Goal: Task Accomplishment & Management: Use online tool/utility

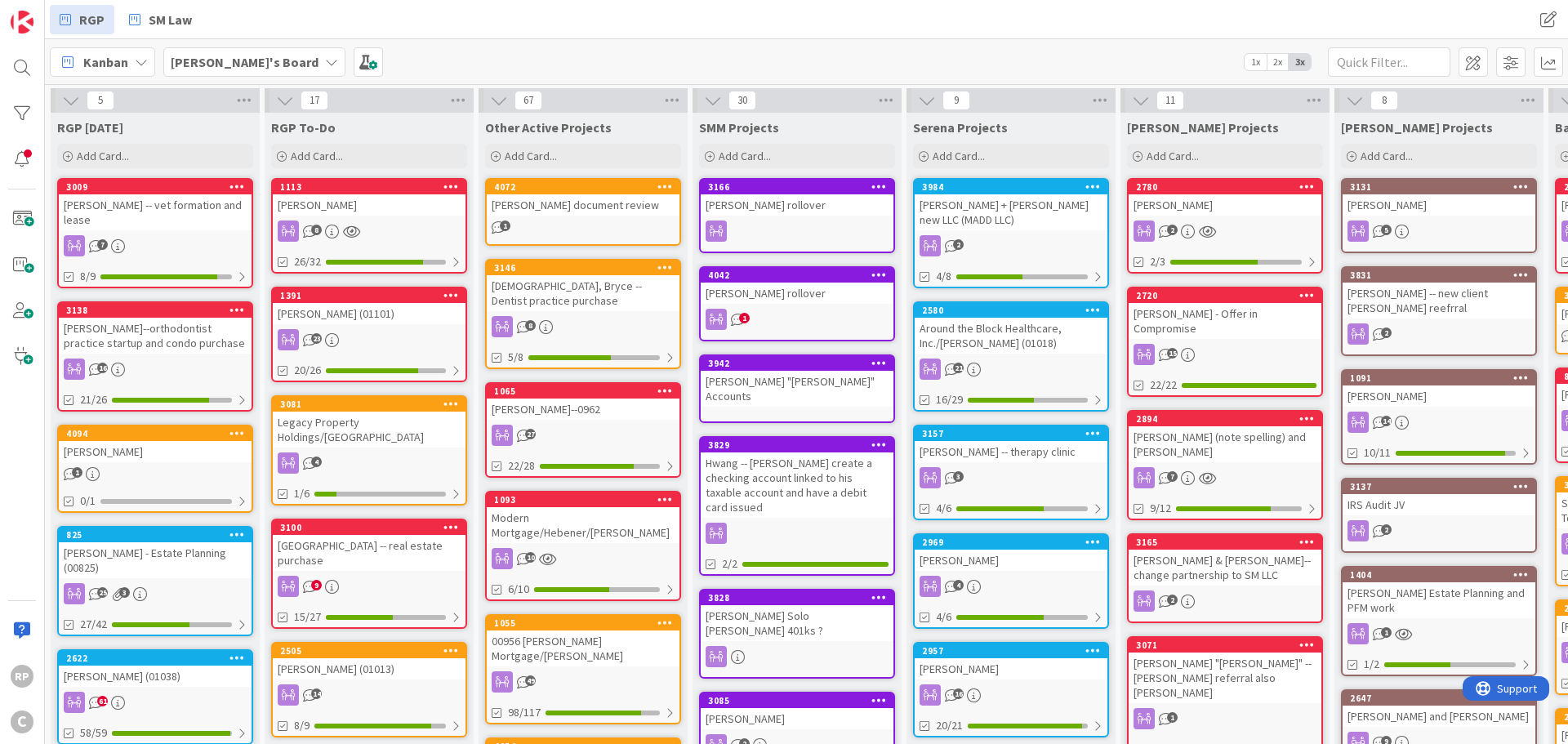
drag, startPoint x: 554, startPoint y: 197, endPoint x: 611, endPoint y: 193, distance: 57.1
click at [611, 193] on div "4072" at bounding box center [582, 187] width 193 height 15
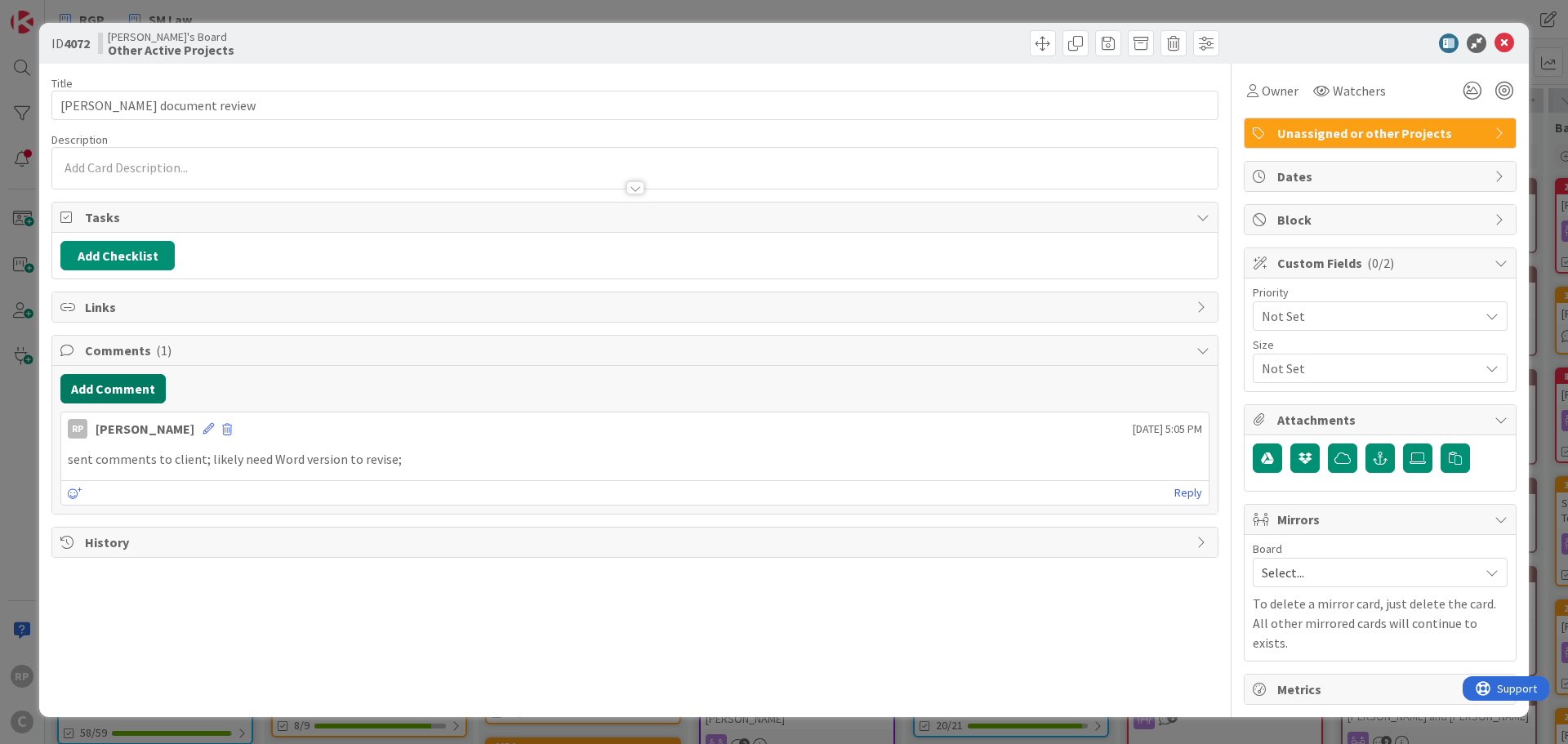
click at [121, 398] on button "Add Comment" at bounding box center [113, 389] width 105 height 29
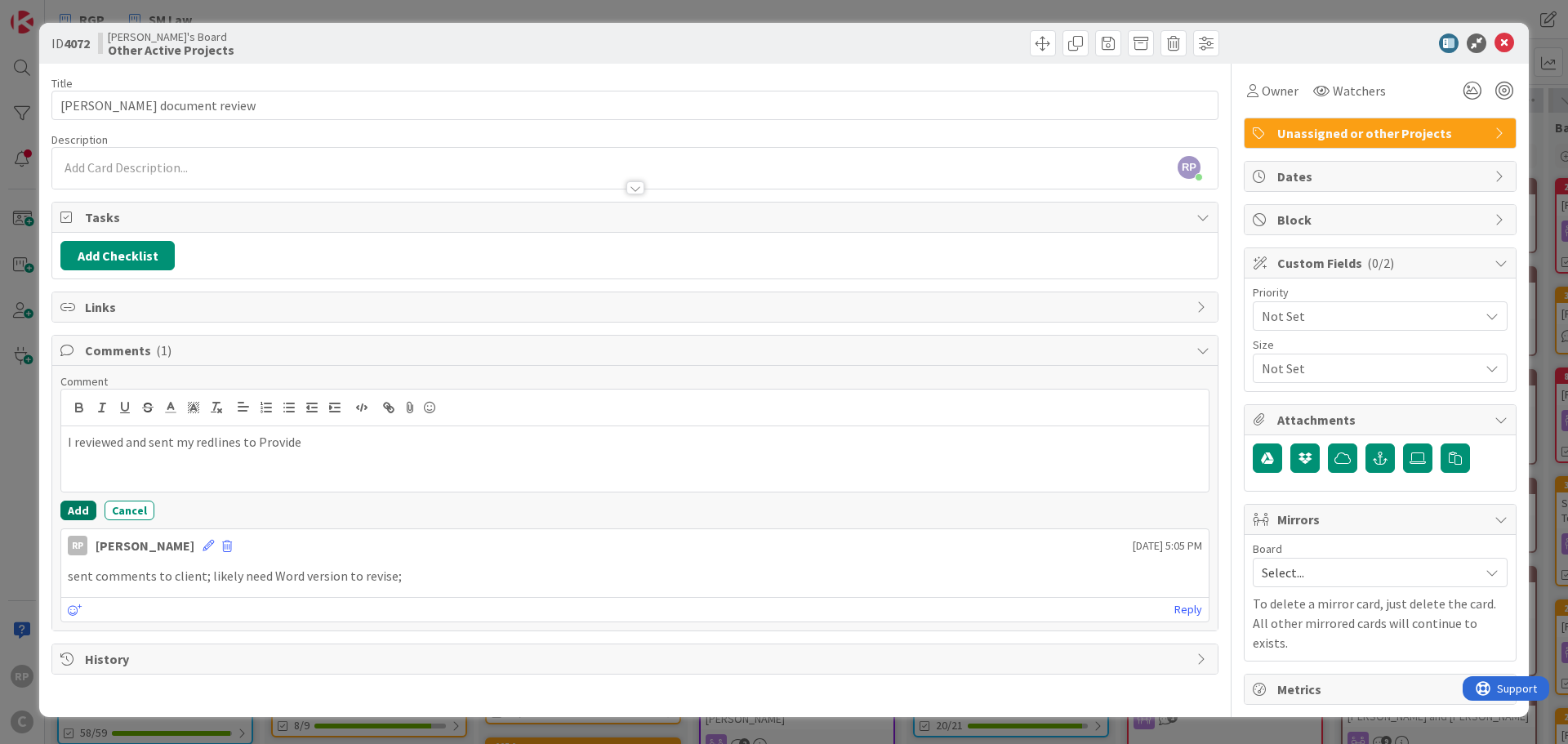
click at [92, 506] on button "Add" at bounding box center [79, 509] width 36 height 20
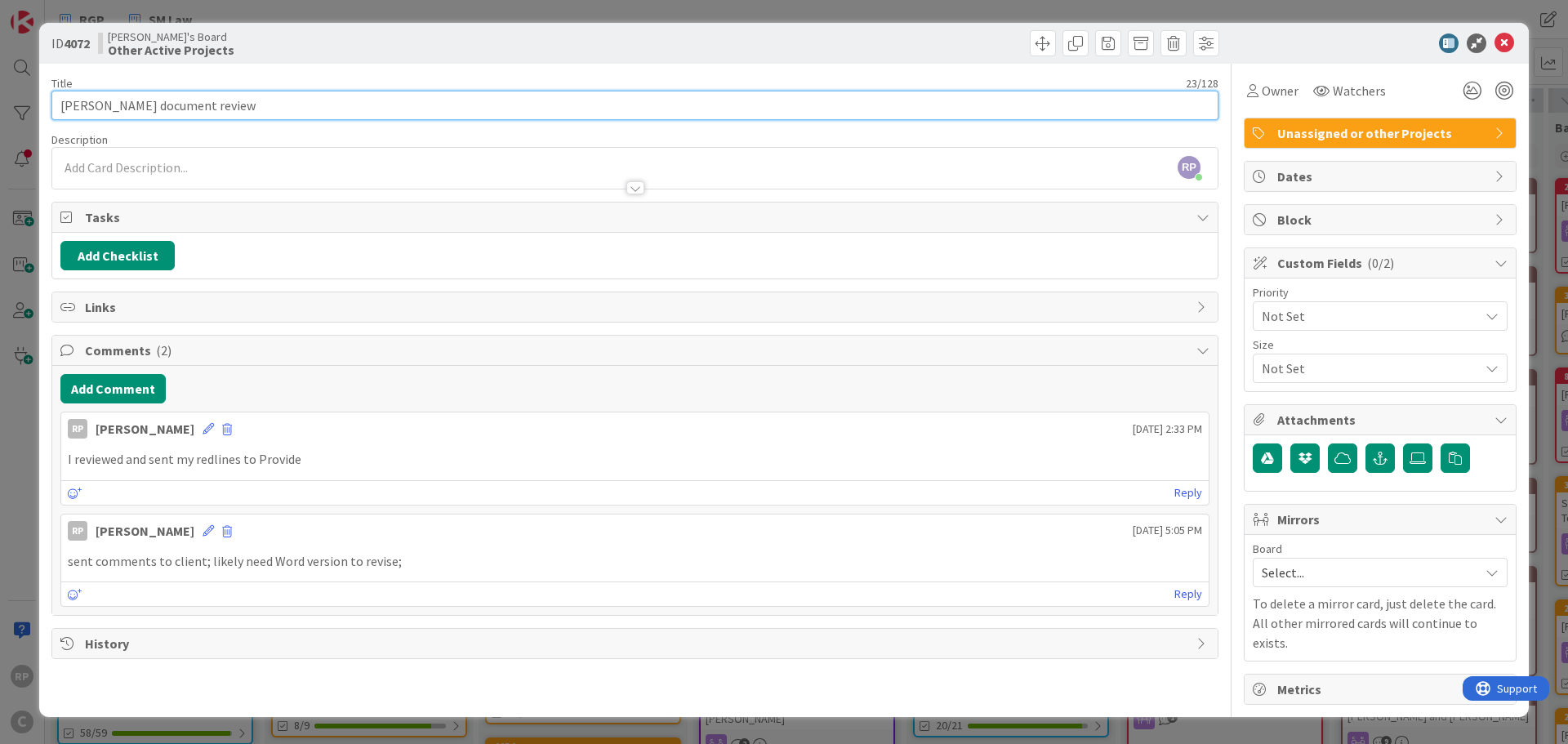
click at [201, 106] on input "[PERSON_NAME] document review" at bounding box center [635, 105] width 1166 height 29
drag, startPoint x: 228, startPoint y: 118, endPoint x: 104, endPoint y: 112, distance: 124.1
click at [104, 112] on input "[PERSON_NAME] document review" at bounding box center [635, 105] width 1166 height 29
type input "[PERSON_NAME] consent to assignment and waiver document review"
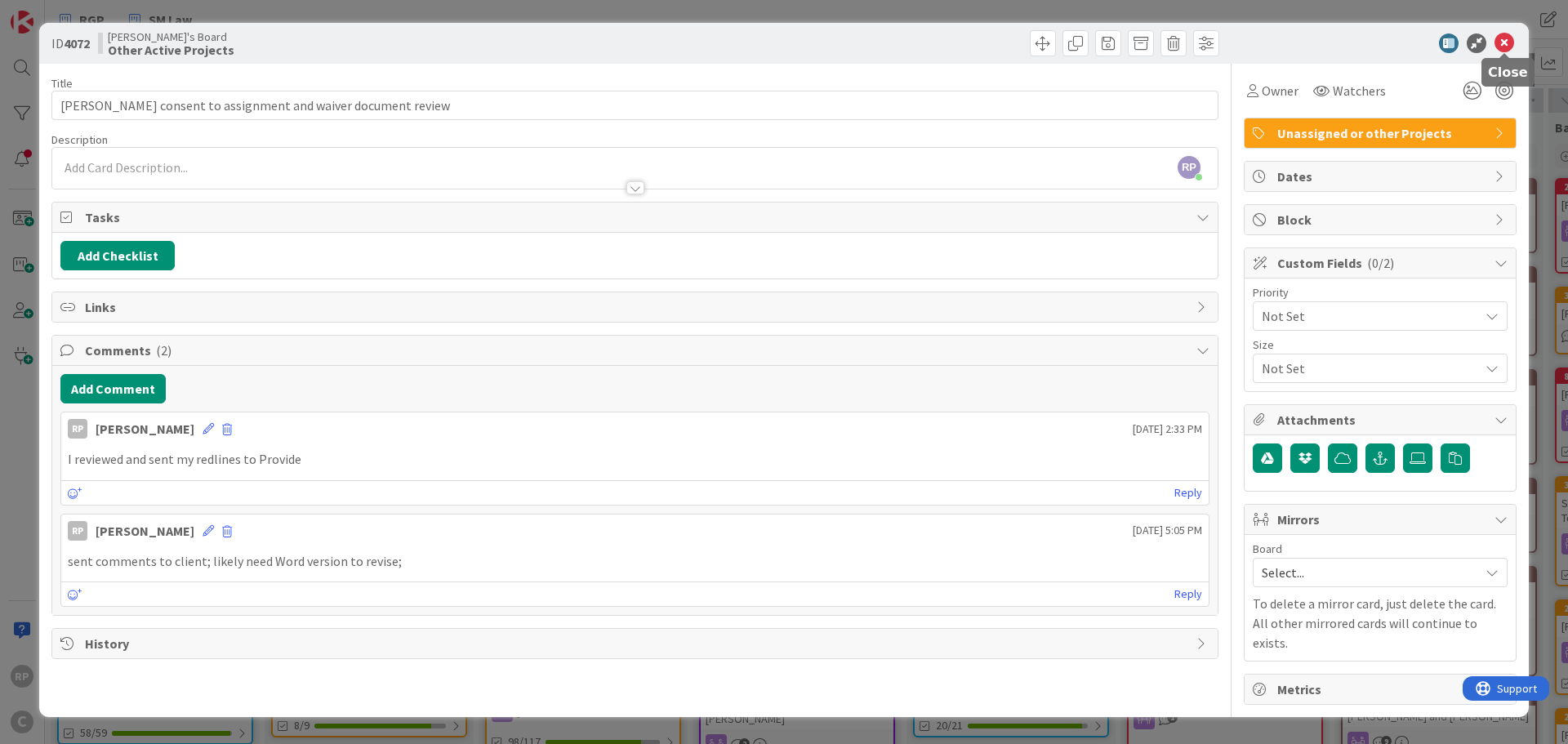
click at [1511, 39] on icon at bounding box center [1504, 43] width 20 height 20
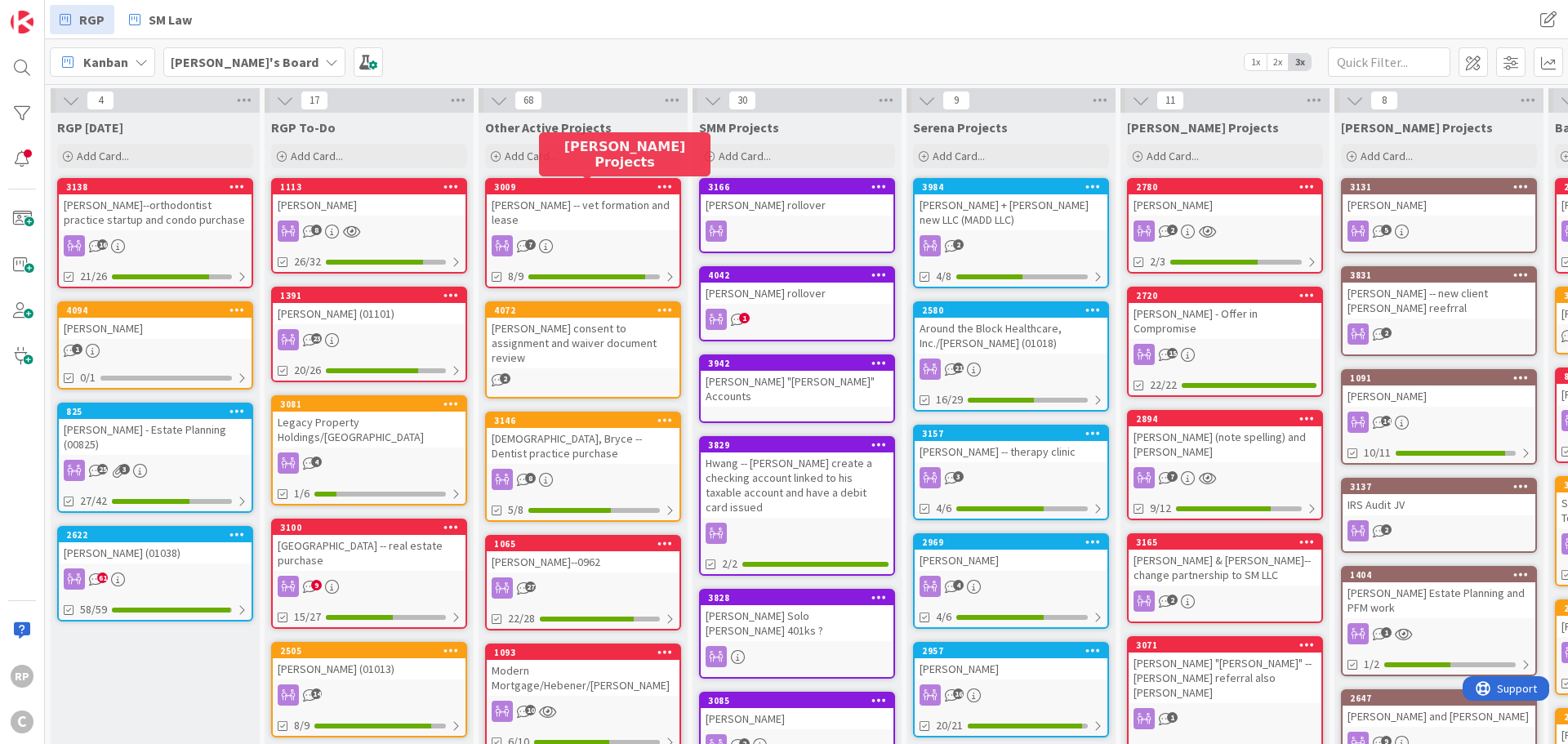
click at [560, 187] on div "3009" at bounding box center [587, 187] width 185 height 11
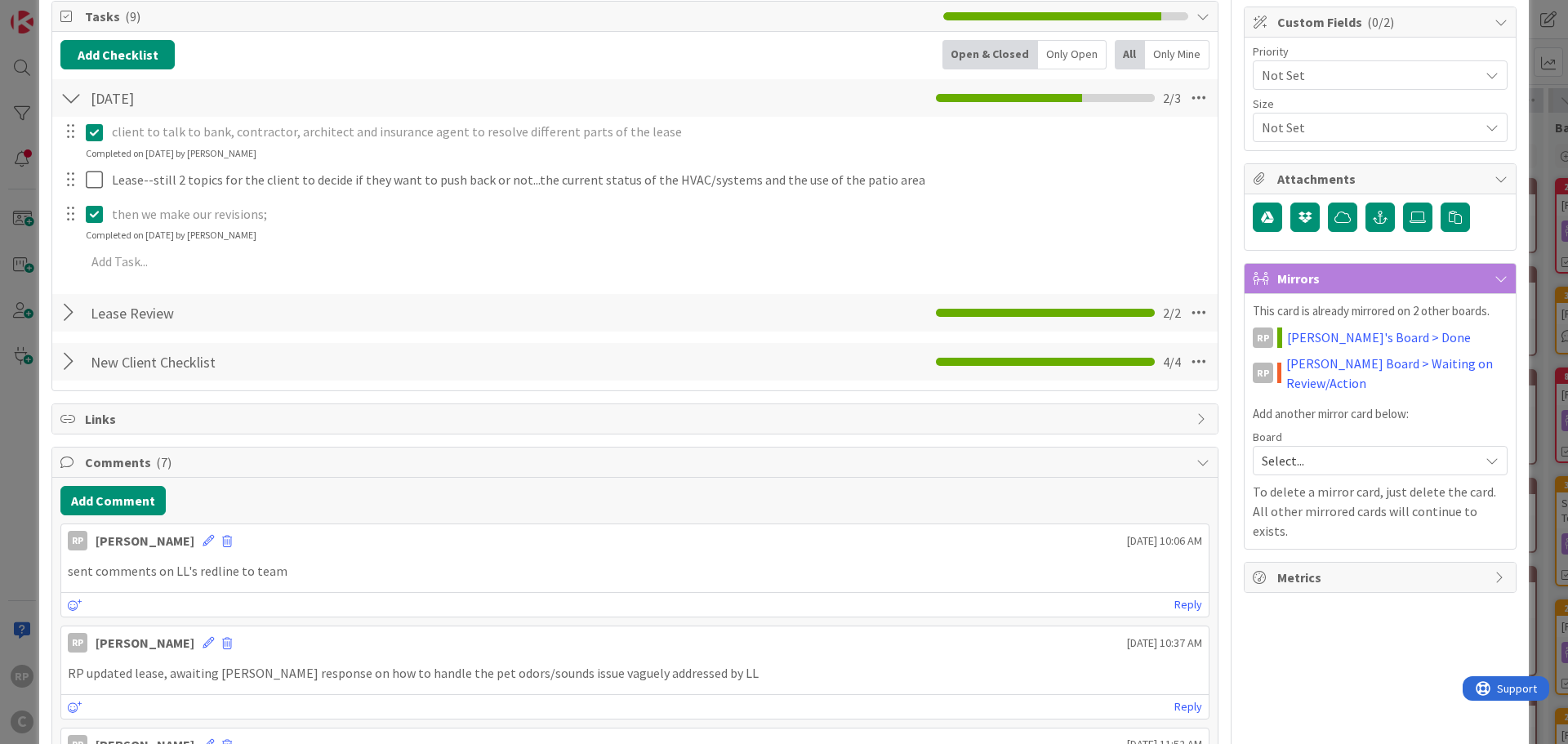
scroll to position [245, 0]
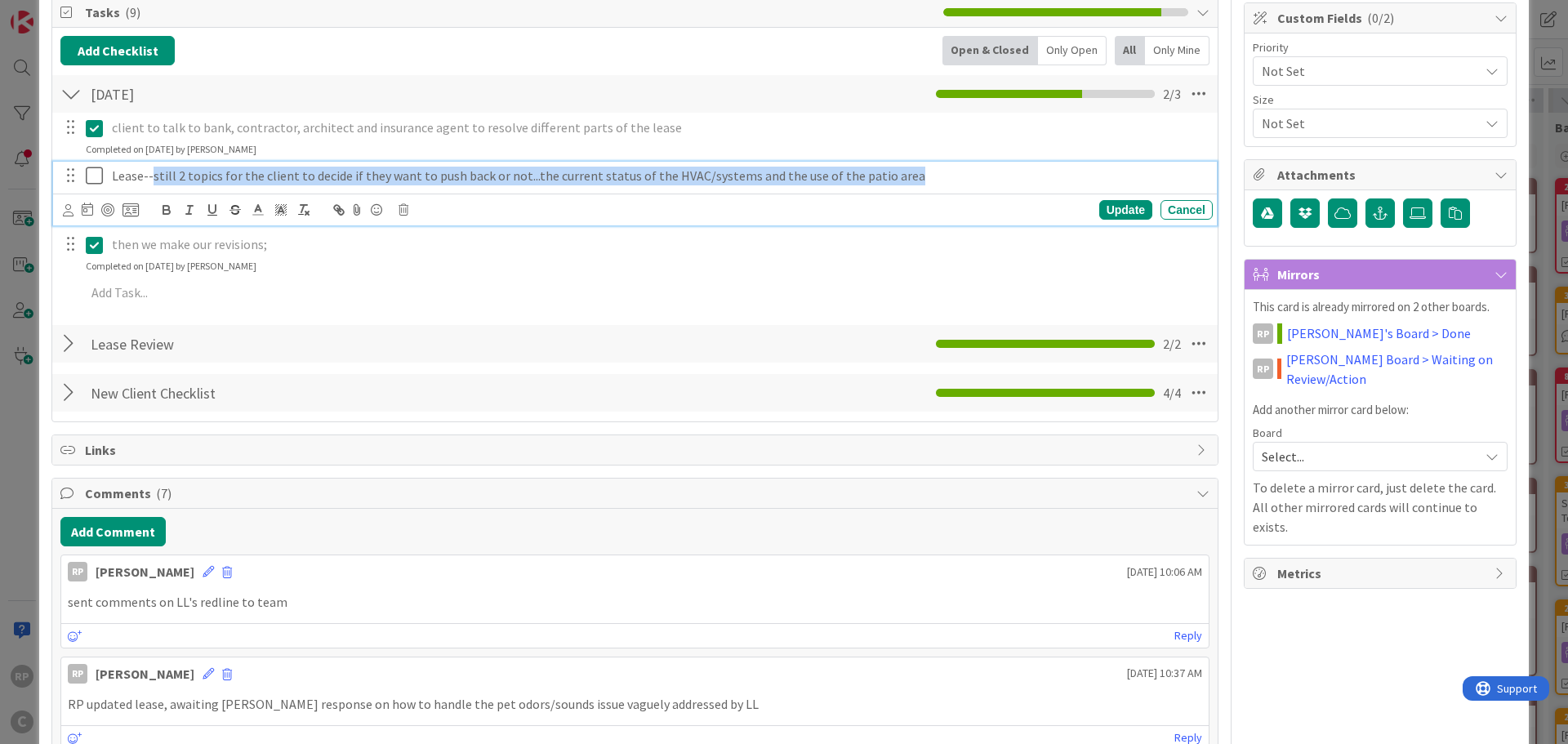
drag, startPoint x: 897, startPoint y: 174, endPoint x: 149, endPoint y: 192, distance: 748.2
click at [149, 192] on div "Lease--still 2 topics for the client to decide if they want to push back or not…" at bounding box center [635, 193] width 1164 height 64
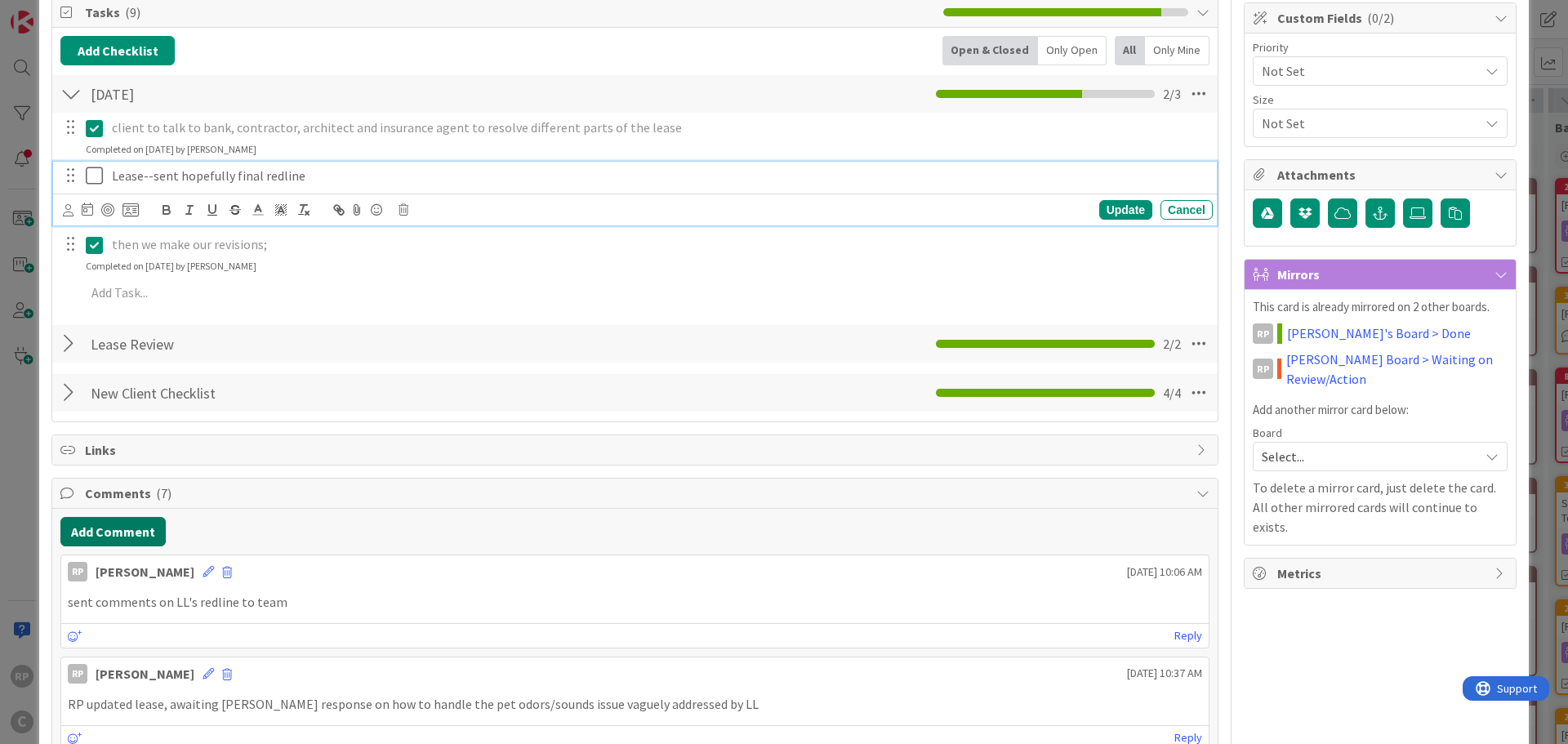
click at [120, 518] on button "Add Comment" at bounding box center [113, 532] width 105 height 29
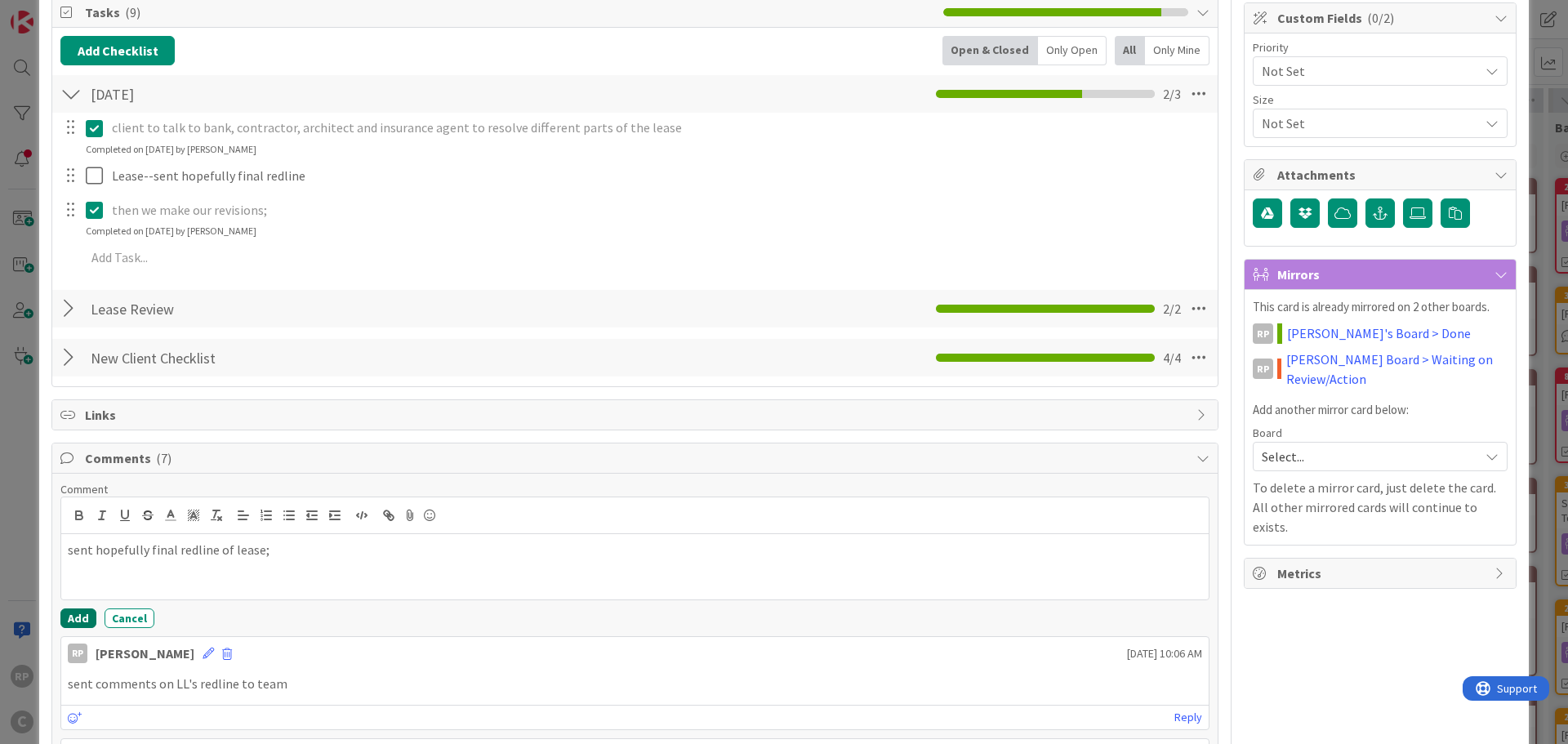
click at [75, 617] on button "Add" at bounding box center [79, 617] width 36 height 20
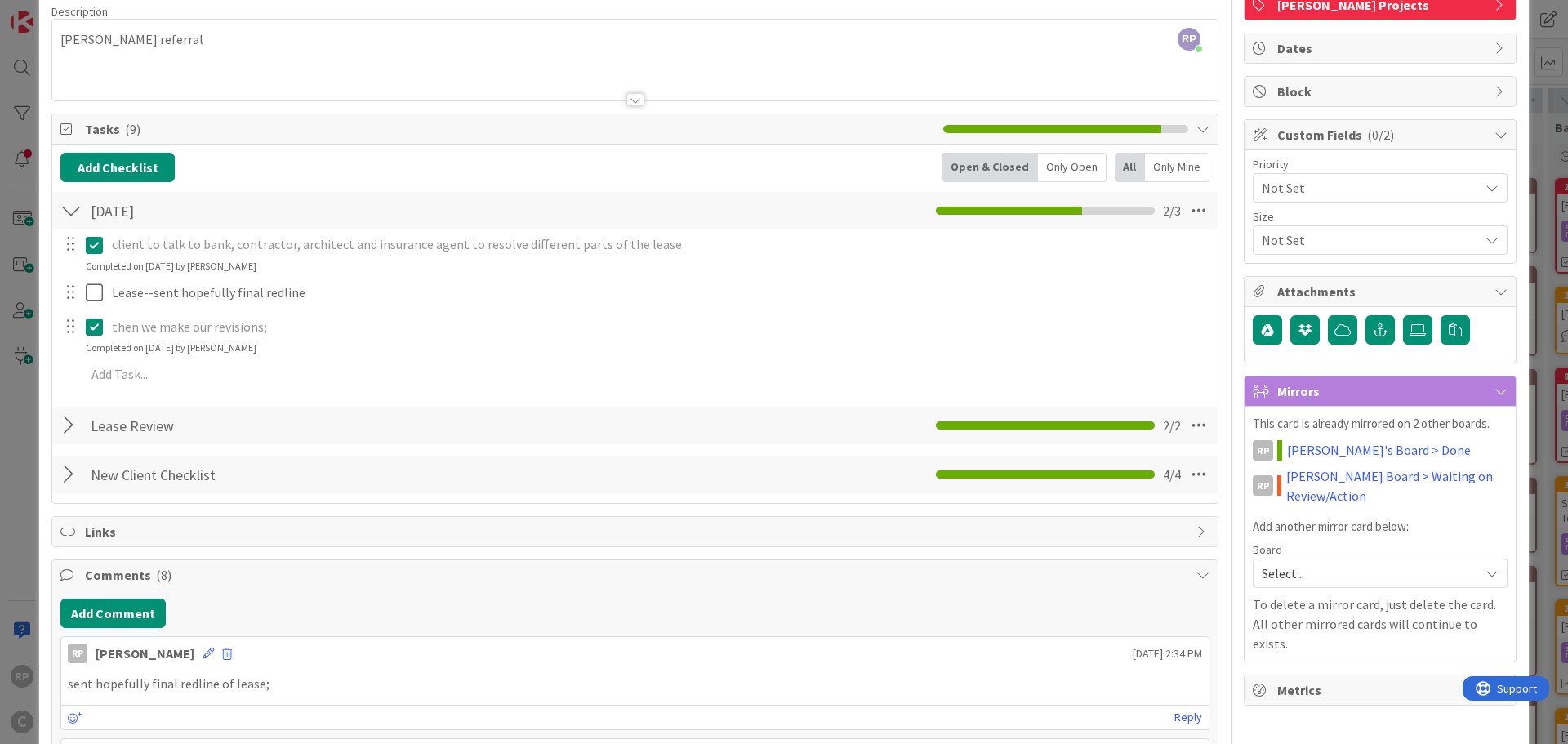
scroll to position [0, 0]
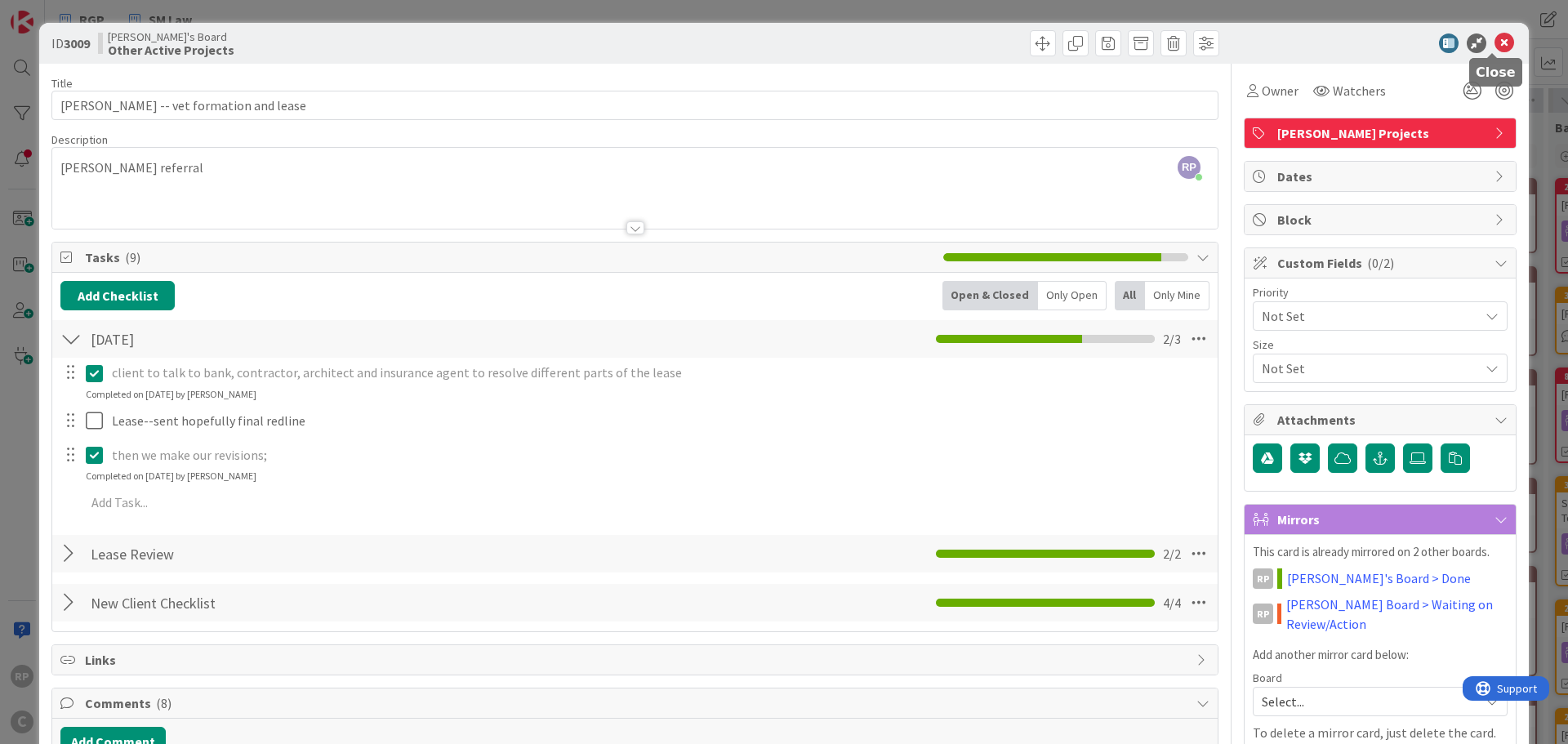
click at [1494, 37] on icon at bounding box center [1504, 43] width 20 height 20
